Goal: Task Accomplishment & Management: Use online tool/utility

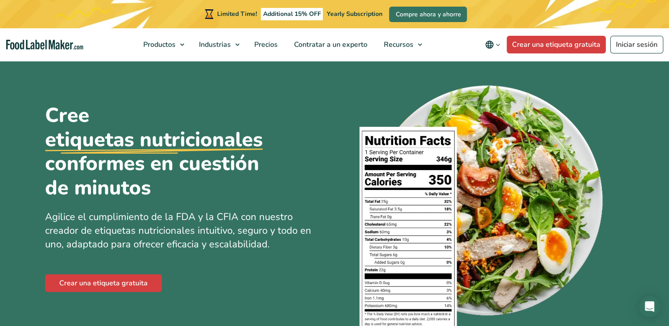
scroll to position [15, 0]
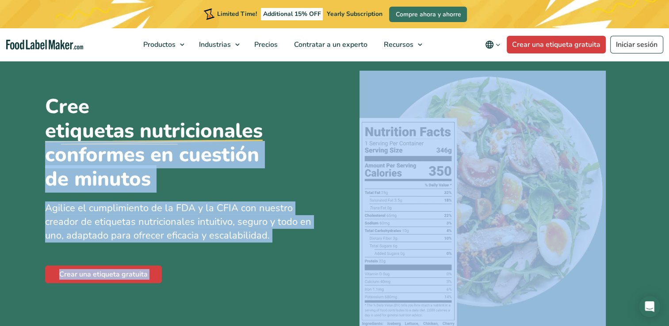
drag, startPoint x: 282, startPoint y: 121, endPoint x: 545, endPoint y: 257, distance: 295.8
click at [545, 257] on div "Cree etiquetas nutricionales conformes en cuestión de minutos Agilice el cumpli…" at bounding box center [334, 189] width 579 height 291
click at [301, 281] on div "Crear una etiqueta gratuita" at bounding box center [186, 274] width 283 height 21
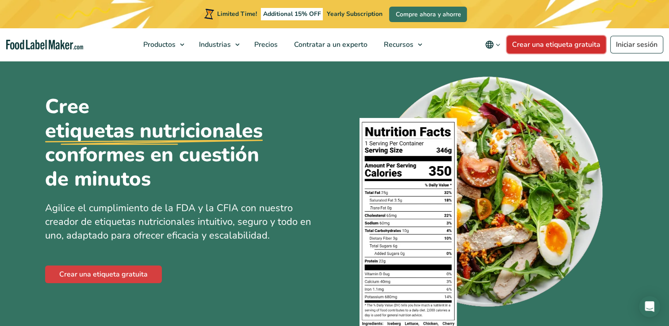
click at [583, 45] on link "Crear una etiqueta gratuita" at bounding box center [556, 45] width 99 height 18
